Goal: Task Accomplishment & Management: Manage account settings

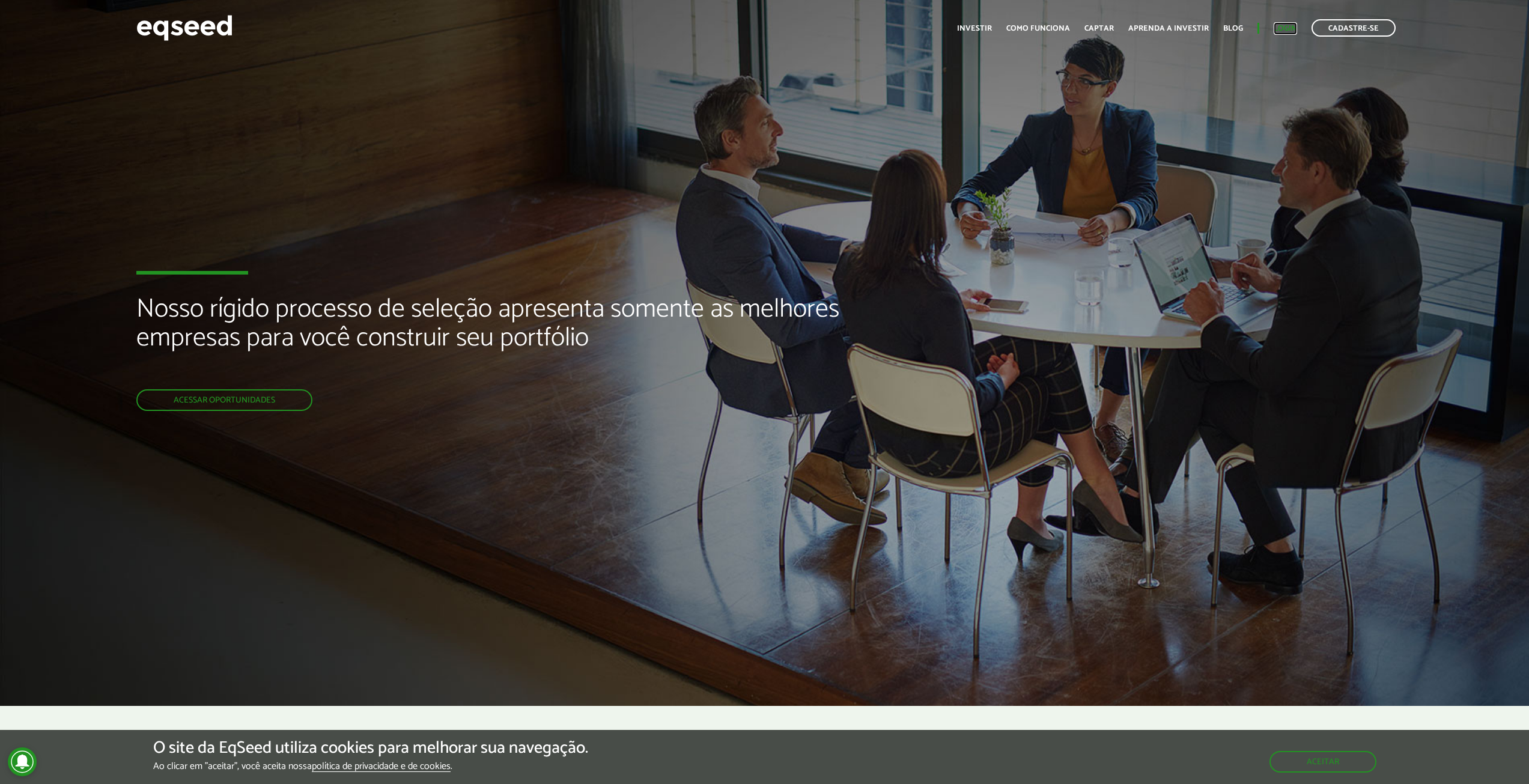
click at [1287, 30] on link "Login" at bounding box center [1285, 29] width 23 height 8
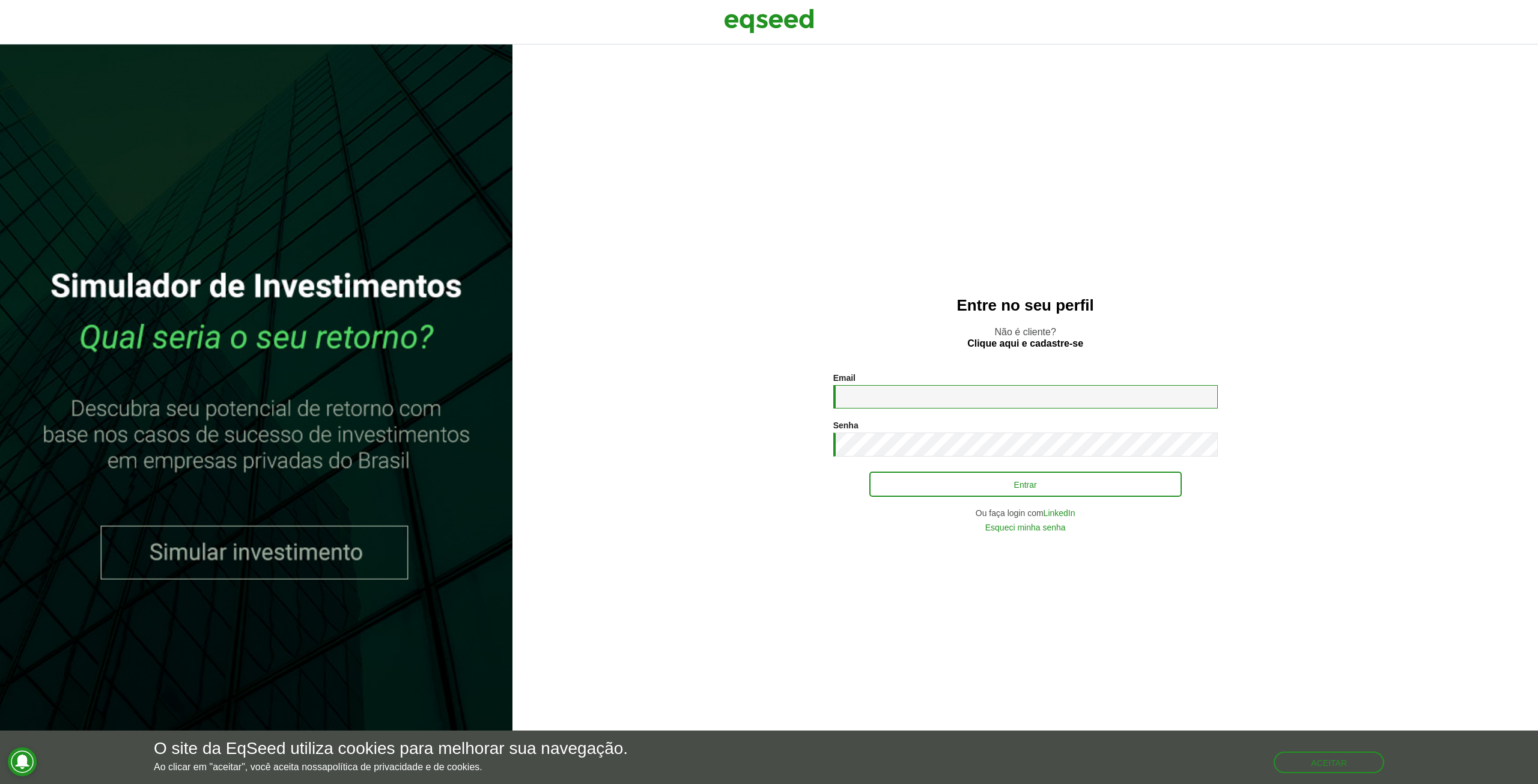
type input "**********"
click at [952, 480] on button "Entrar" at bounding box center [1025, 484] width 312 height 23
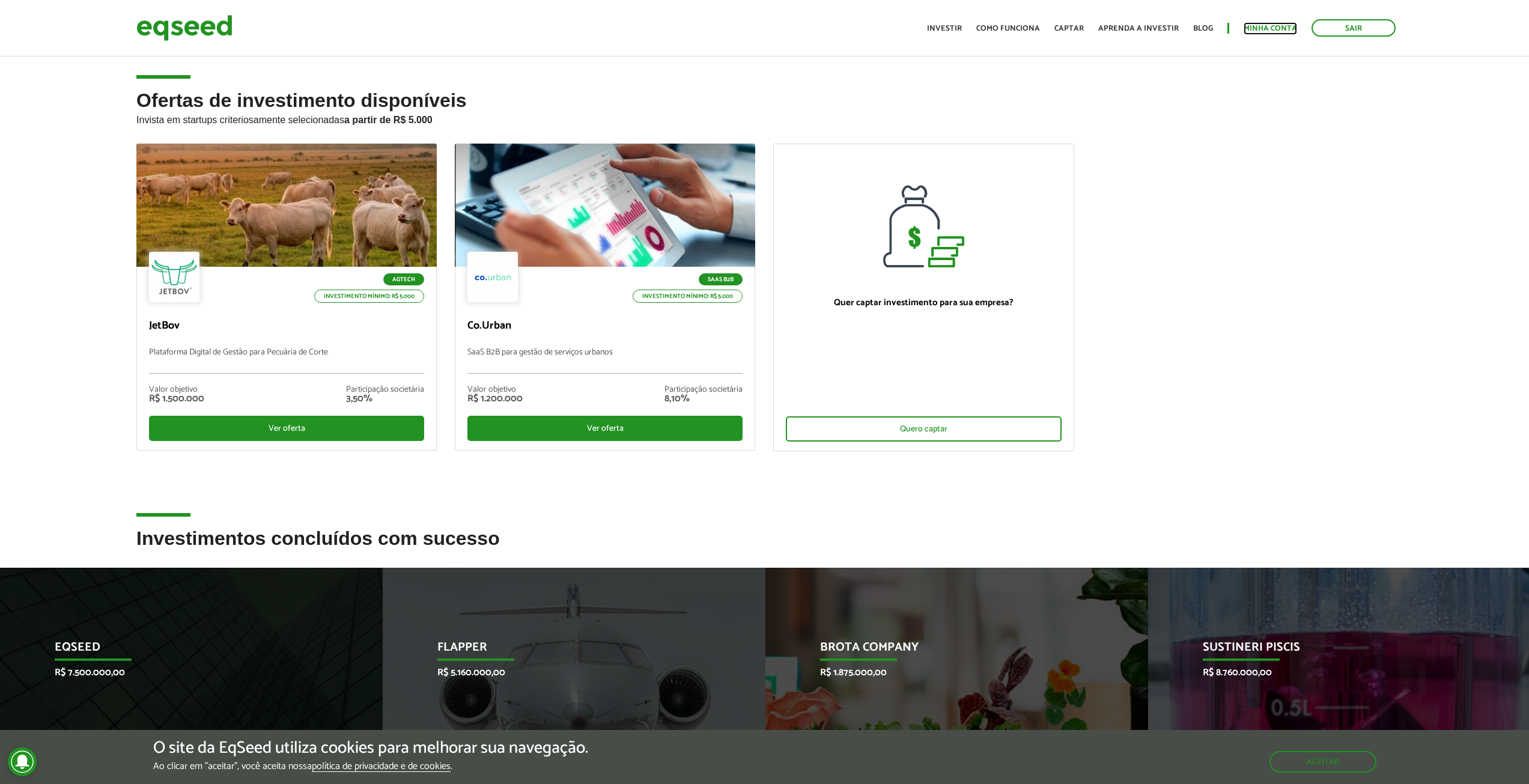
click at [1270, 25] on link "Minha conta" at bounding box center [1270, 29] width 53 height 8
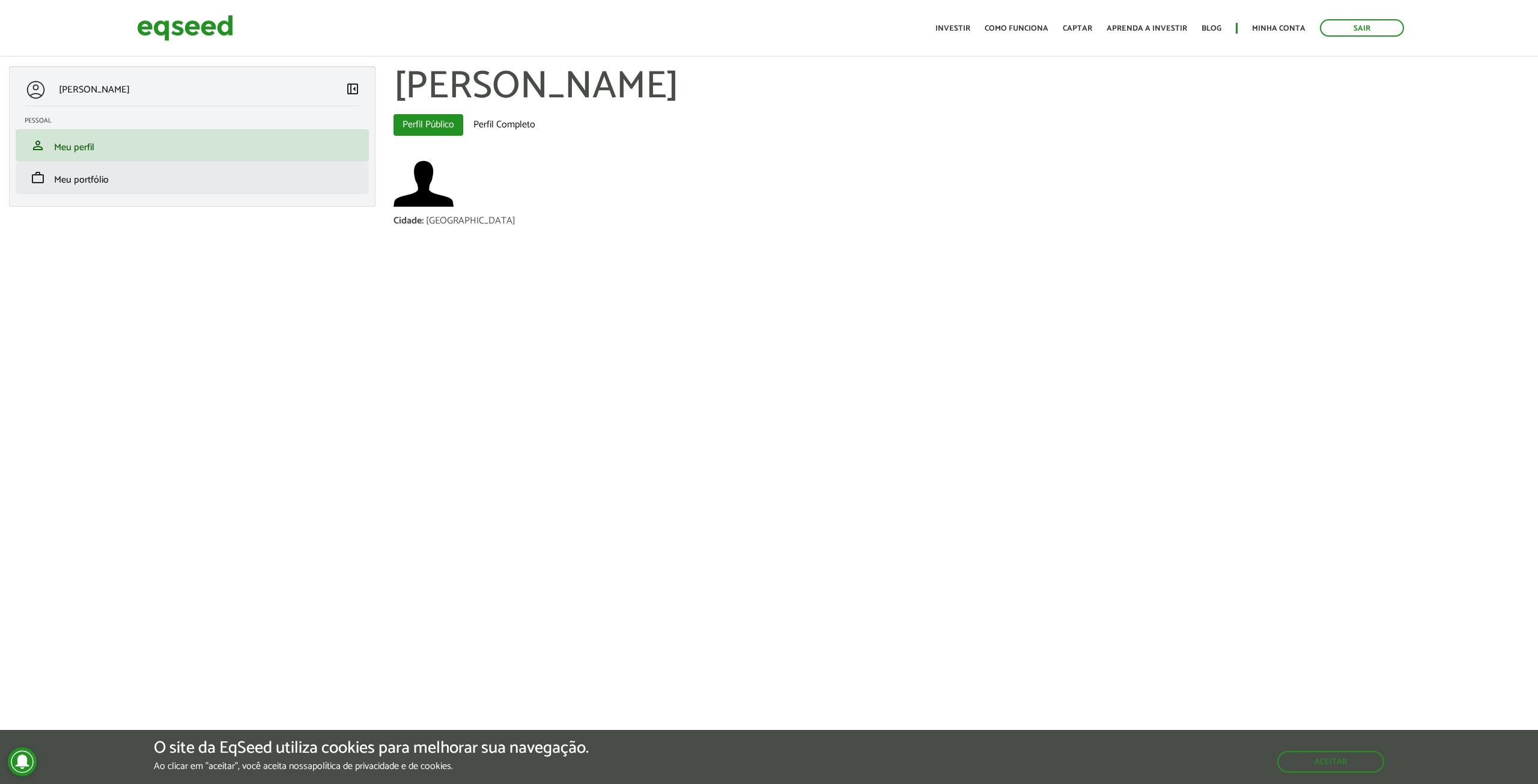
click at [53, 170] on li "work Meu portfólio" at bounding box center [193, 177] width 353 height 33
click at [73, 185] on span "Meu portfólio" at bounding box center [81, 180] width 55 height 16
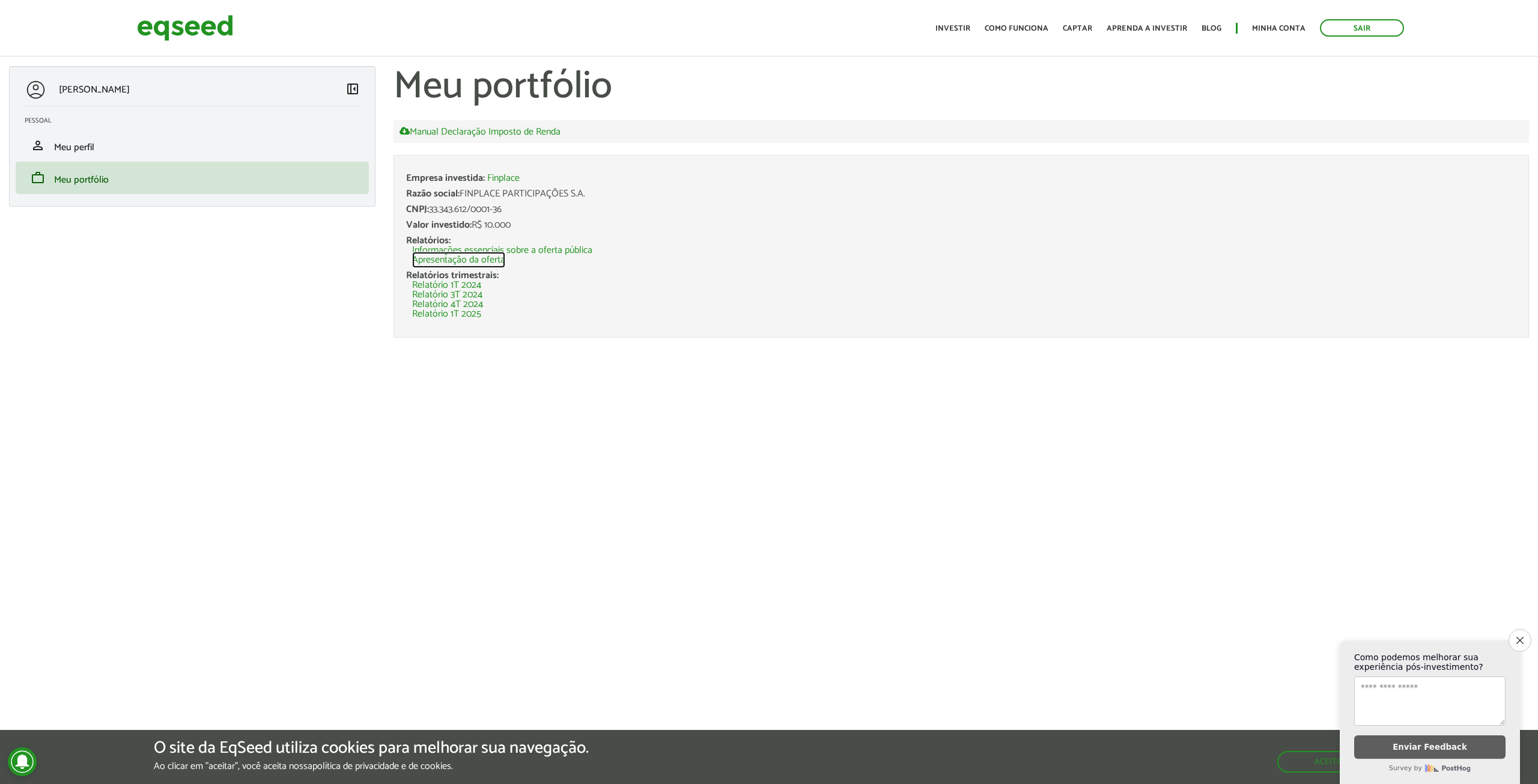
click at [481, 259] on link "Apresentação da oferta" at bounding box center [459, 260] width 93 height 10
